Goal: Register for event/course

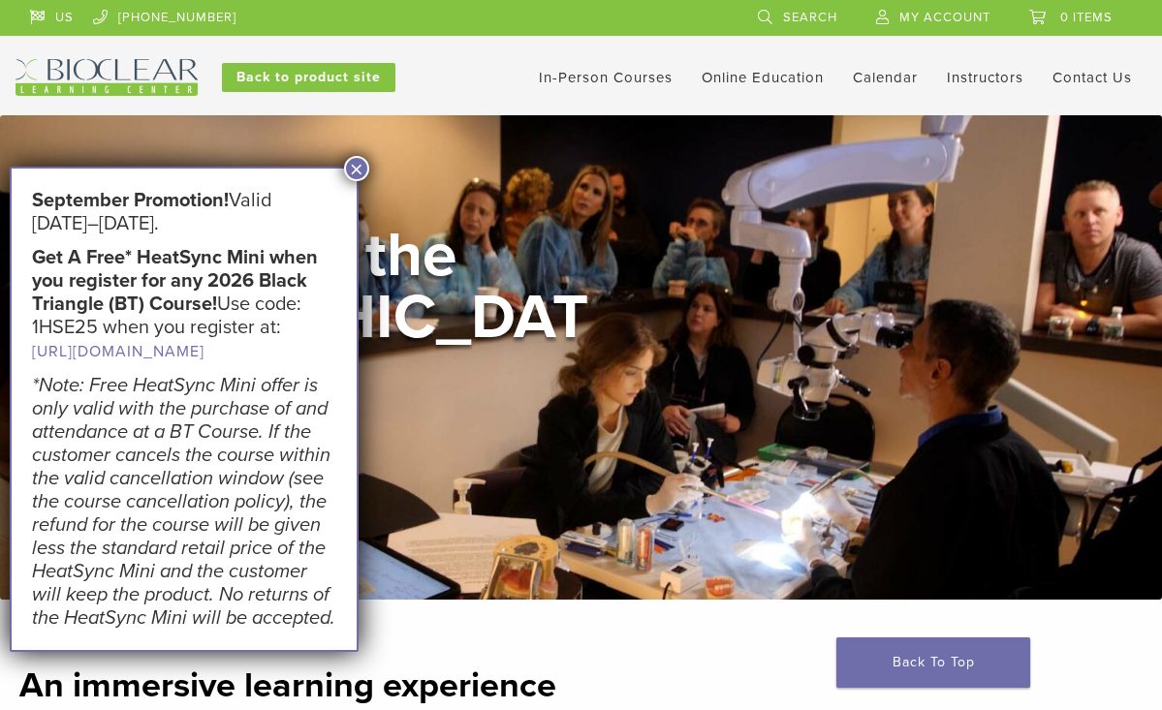
click at [356, 170] on button "×" at bounding box center [356, 168] width 25 height 25
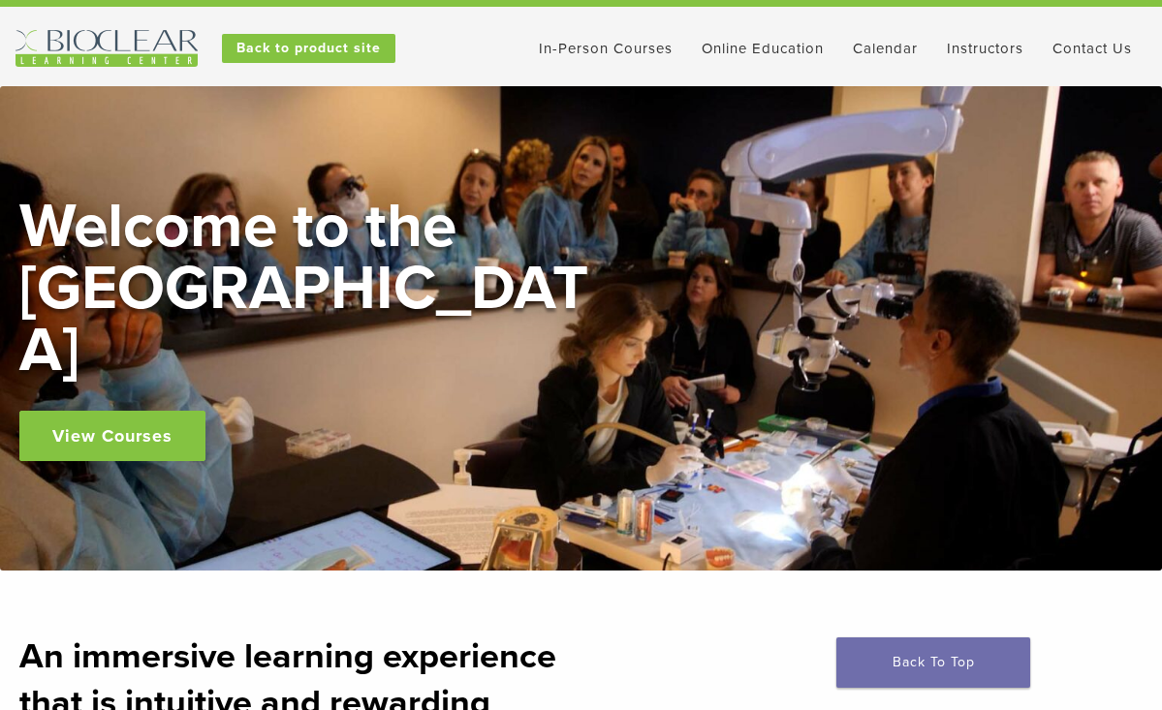
scroll to position [31, 0]
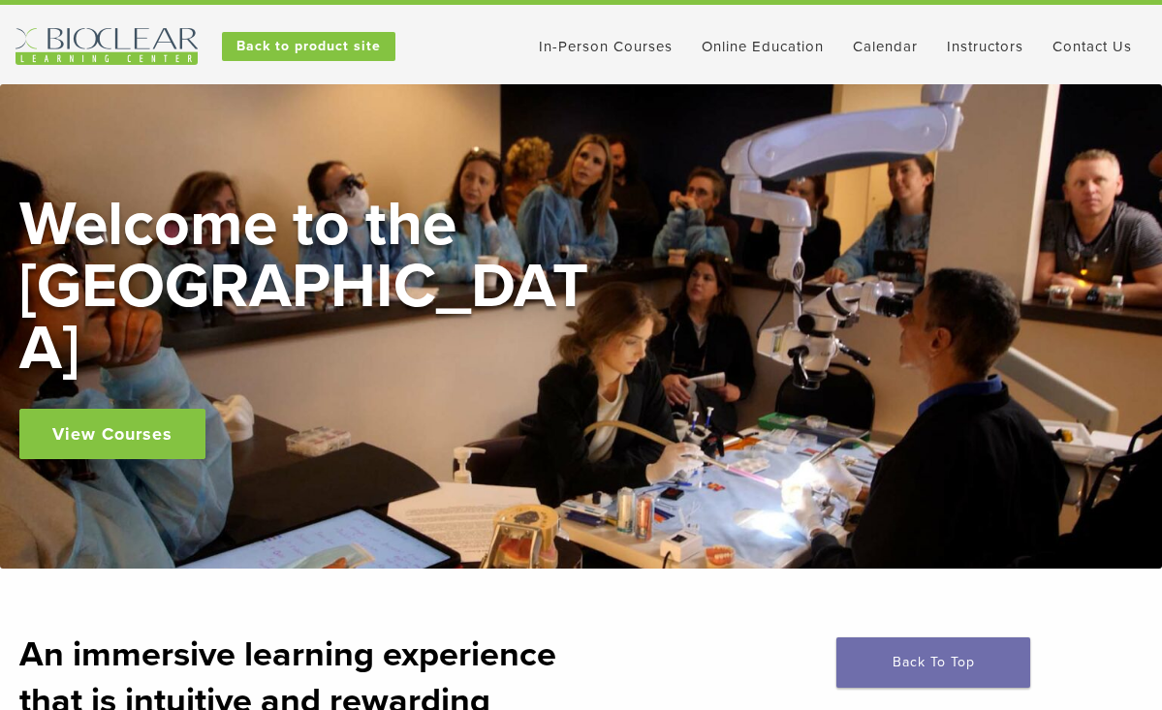
click at [1082, 48] on link "Contact Us" at bounding box center [1092, 46] width 79 height 17
click at [601, 42] on link "In-Person Courses" at bounding box center [606, 46] width 134 height 17
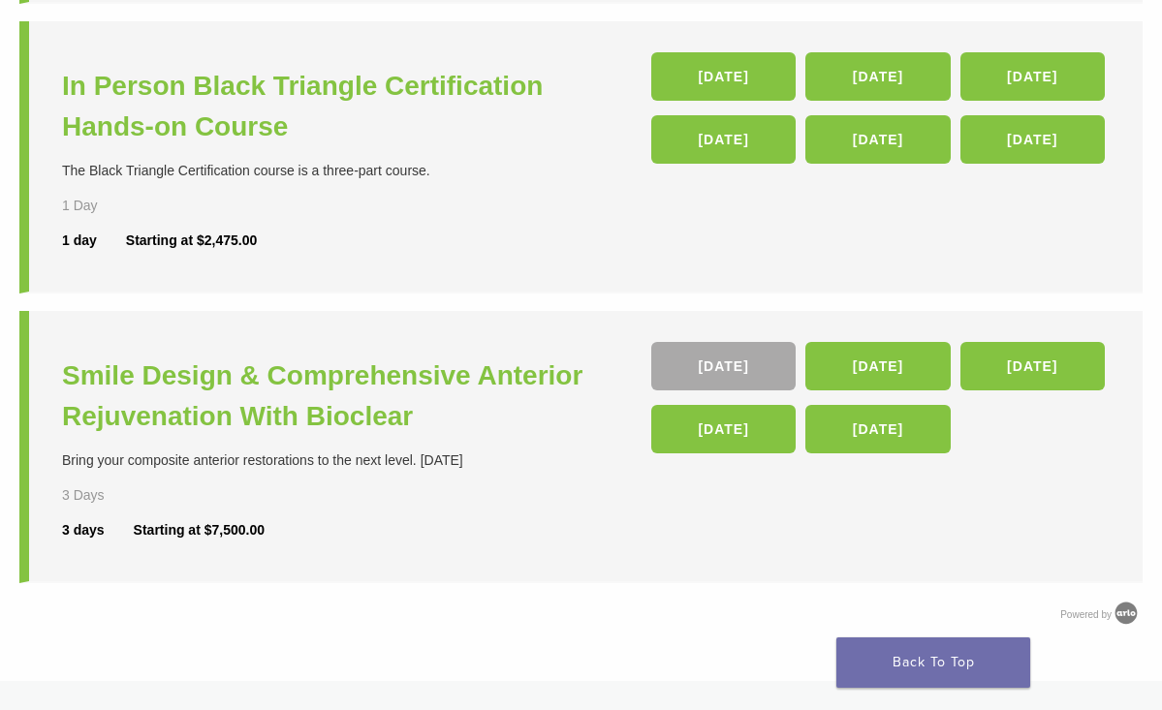
scroll to position [777, 0]
click at [714, 73] on link "23 Jan 26" at bounding box center [723, 76] width 144 height 48
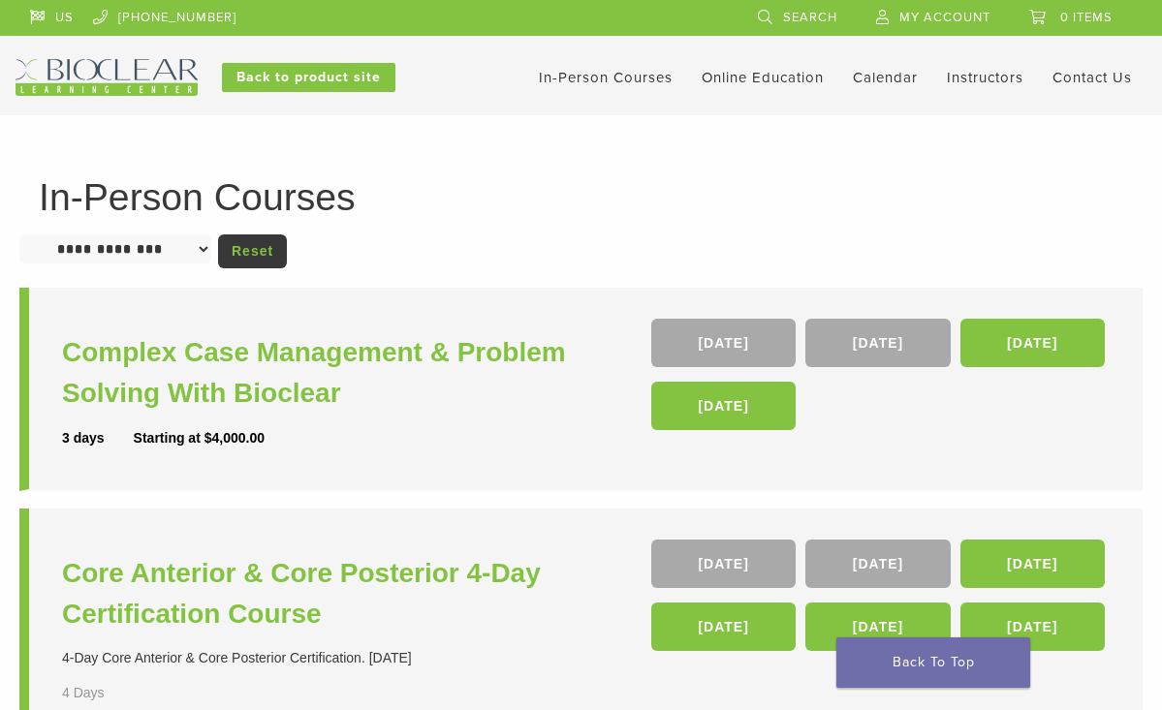
scroll to position [0, 0]
click at [605, 82] on link "In-Person Courses" at bounding box center [606, 77] width 134 height 17
click at [876, 80] on link "Calendar" at bounding box center [885, 77] width 65 height 17
